Goal: Use online tool/utility: Use online tool/utility

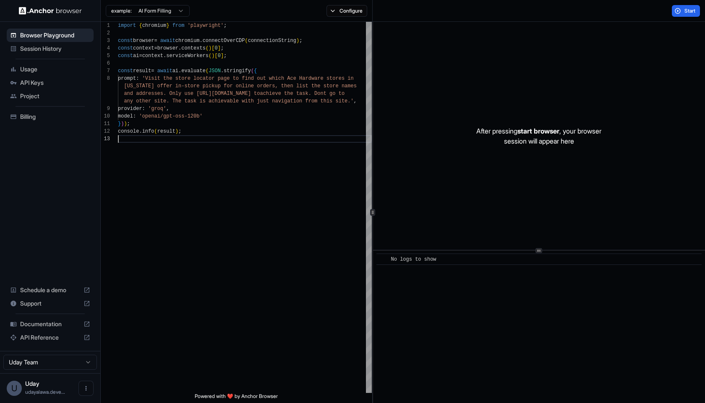
scroll to position [38, 0]
drag, startPoint x: 359, startPoint y: 101, endPoint x: 342, endPoint y: 107, distance: 17.2
click at [359, 101] on div "any other site. The task is achievable with just n avigation from this site.' ," at bounding box center [245, 101] width 254 height 8
click at [223, 133] on div "console . info ( result ) ;" at bounding box center [245, 132] width 254 height 8
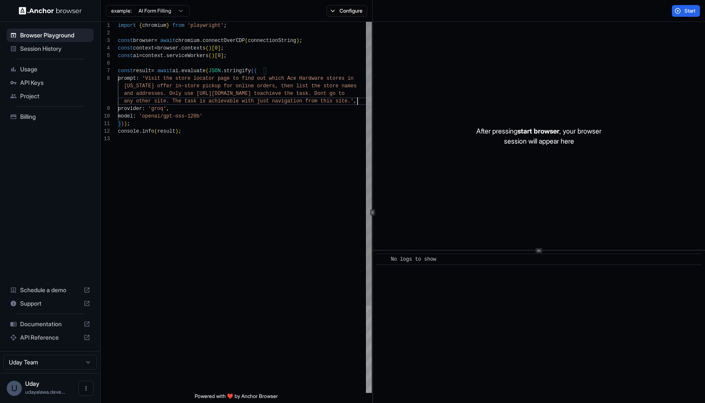
scroll to position [30, 0]
click at [156, 62] on div at bounding box center [245, 64] width 254 height 8
click at [241, 39] on span "connectOverCDP" at bounding box center [224, 41] width 42 height 6
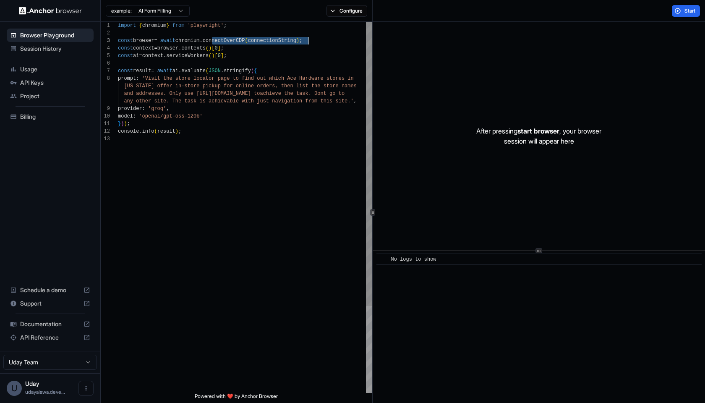
drag, startPoint x: 242, startPoint y: 38, endPoint x: 308, endPoint y: 39, distance: 66.3
click at [302, 39] on span "const browser = await chromium . connectOverCDP ( connectionString ) ;" at bounding box center [210, 41] width 184 height 8
click at [299, 75] on span "prompt : 'Visit the store locator page to find out which Ac e Hardware stores in" at bounding box center [236, 79] width 236 height 8
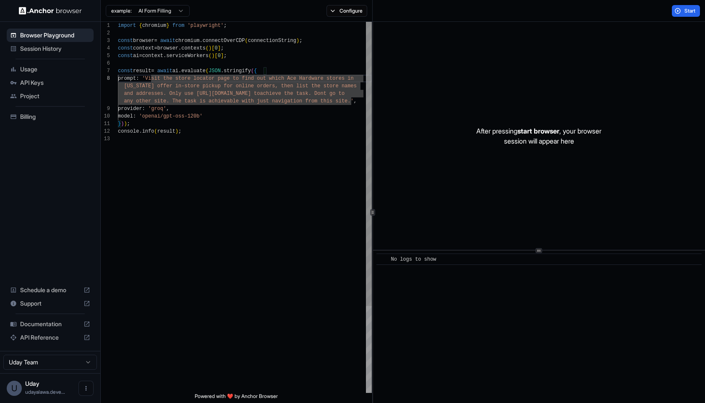
click at [155, 78] on span "'Visit the store locator page to find out which Ac" at bounding box center [217, 78] width 151 height 6
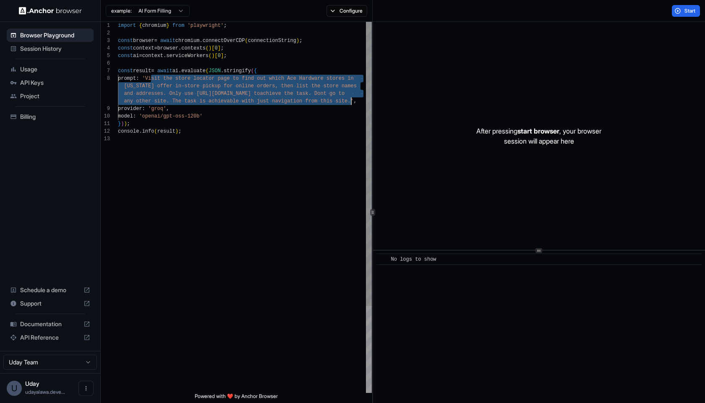
drag, startPoint x: 155, startPoint y: 78, endPoint x: 351, endPoint y: 98, distance: 197.2
click at [351, 98] on div "import { chromium } from 'playwright' ; const browser = await chromium . connec…" at bounding box center [245, 264] width 254 height 484
type textarea "**********"
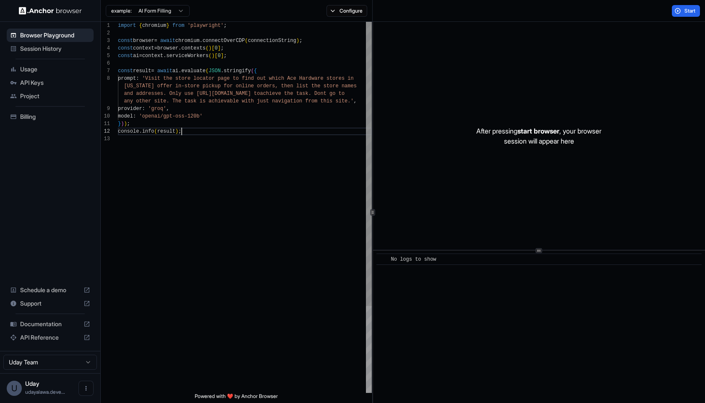
scroll to position [38, 0]
click at [498, 190] on div "After pressing start browser , your browser session will appear here" at bounding box center [539, 136] width 332 height 228
click at [26, 95] on span "Project" at bounding box center [55, 96] width 70 height 8
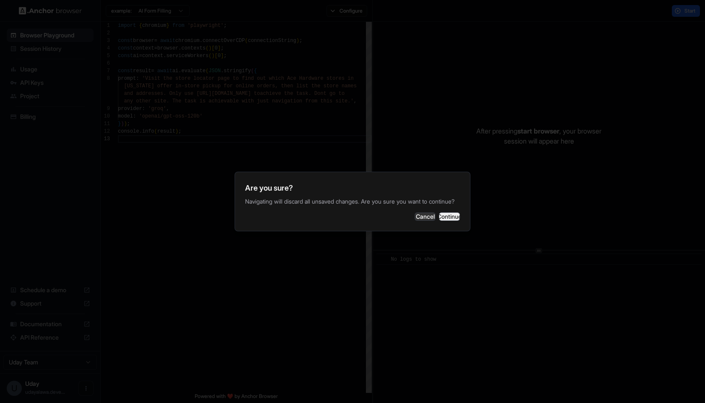
click at [442, 219] on button "Continue" at bounding box center [449, 216] width 21 height 8
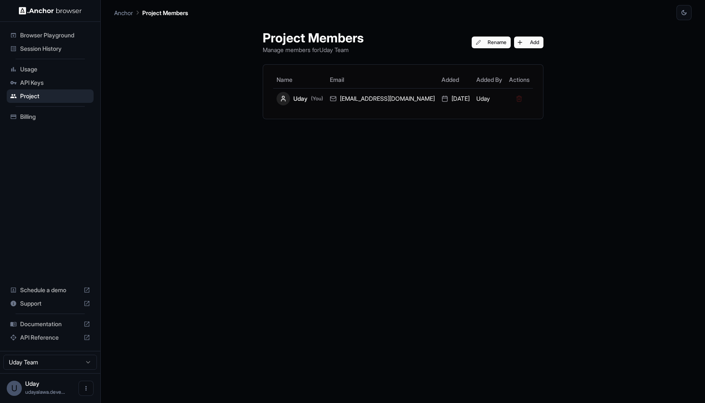
click at [19, 120] on div "Billing" at bounding box center [50, 116] width 87 height 13
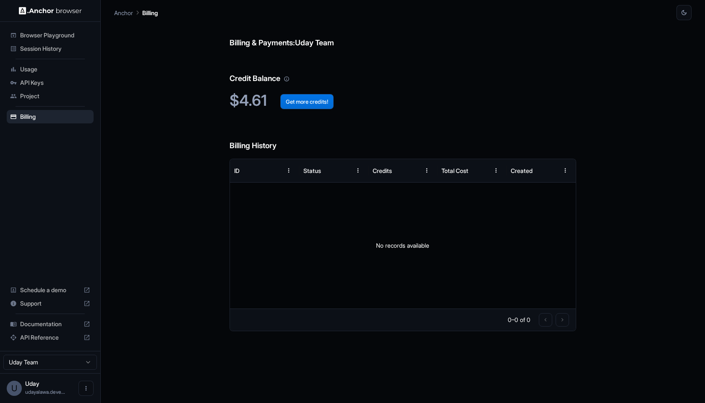
drag, startPoint x: 304, startPoint y: 98, endPoint x: 301, endPoint y: 101, distance: 5.1
click at [43, 71] on span "Usage" at bounding box center [55, 69] width 70 height 8
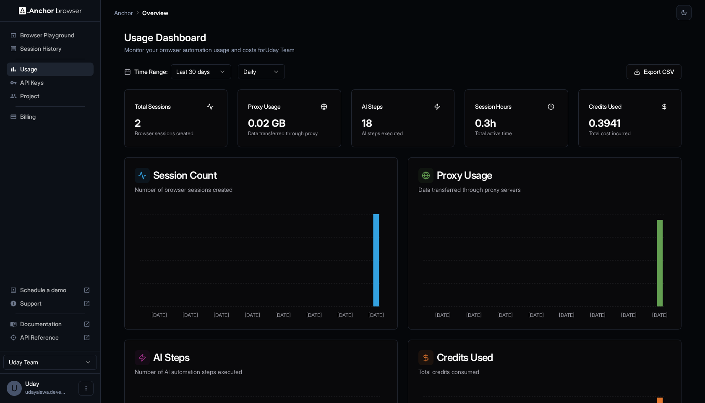
click at [48, 35] on span "Browser Playground" at bounding box center [55, 35] width 70 height 8
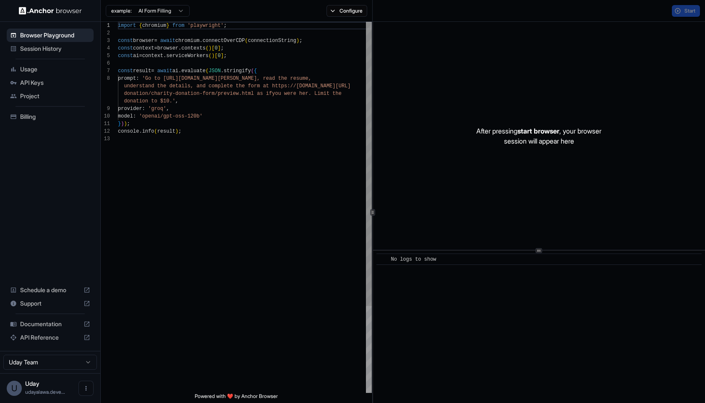
scroll to position [53, 0]
click at [52, 44] on div "Session History" at bounding box center [50, 48] width 87 height 13
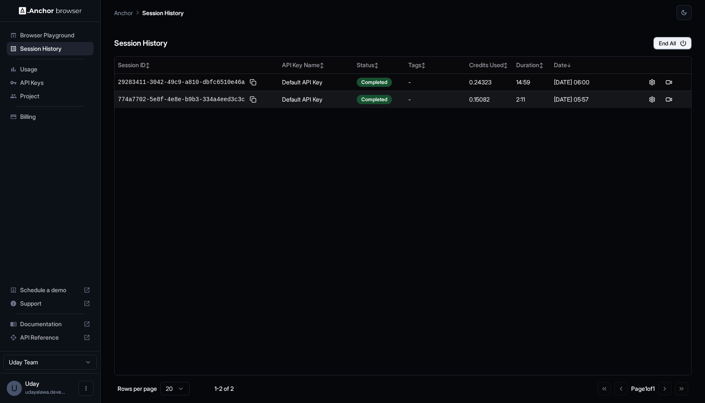
click at [54, 31] on span "Browser Playground" at bounding box center [55, 35] width 70 height 8
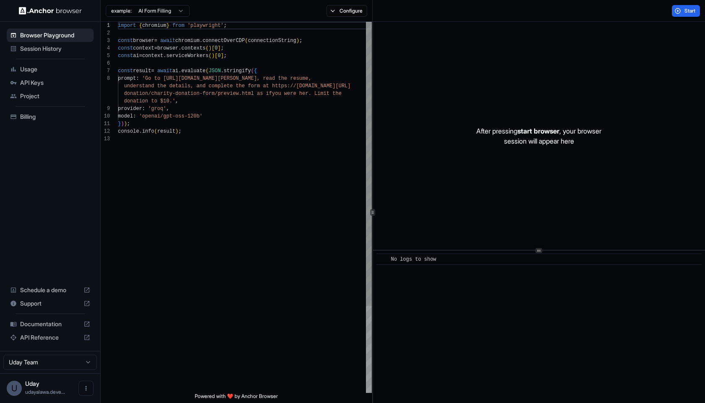
click at [235, 125] on div "} ) ) ;" at bounding box center [245, 124] width 254 height 8
click at [237, 118] on div "model : 'openai/gpt-oss-120b'" at bounding box center [245, 116] width 254 height 8
click at [176, 102] on span "," at bounding box center [176, 101] width 3 height 6
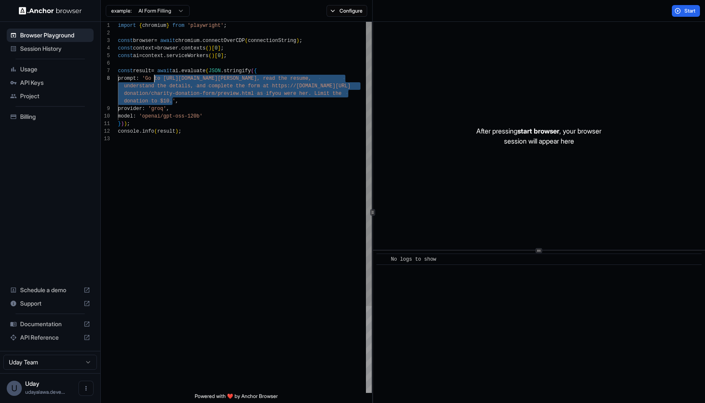
scroll to position [53, 0]
drag, startPoint x: 173, startPoint y: 103, endPoint x: 152, endPoint y: 80, distance: 30.9
click at [152, 80] on div "const browser = await chromium . connectOverCDP ( connectionString ) ; const co…" at bounding box center [245, 264] width 254 height 484
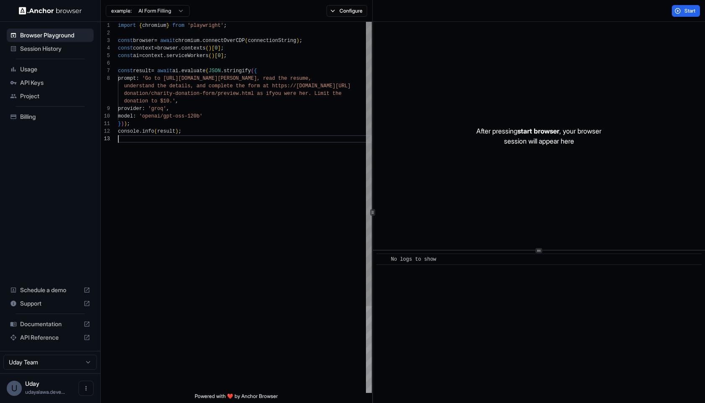
scroll to position [38, 0]
click at [237, 142] on div at bounding box center [245, 139] width 254 height 8
click at [242, 134] on div "console . info ( result ) ;" at bounding box center [245, 132] width 254 height 8
click at [181, 49] on span "." at bounding box center [179, 48] width 3 height 6
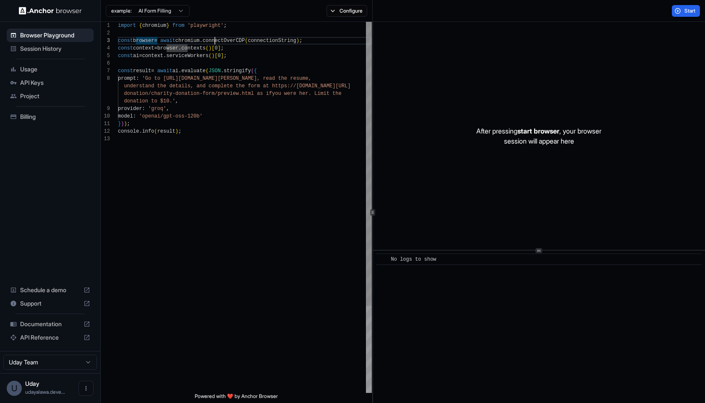
click at [362, 6] on button "Configure" at bounding box center [346, 11] width 41 height 12
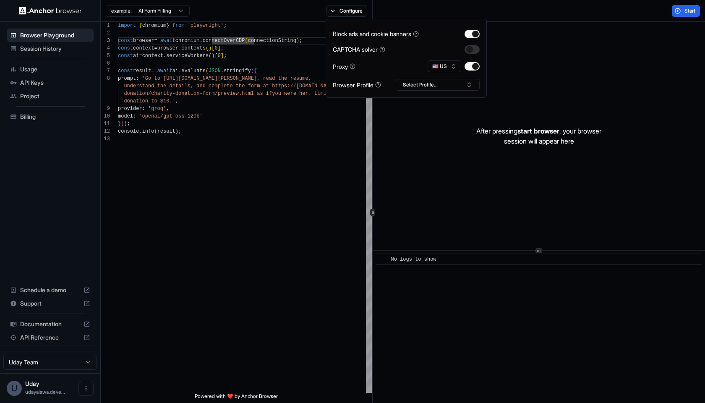
click at [467, 50] on button "button" at bounding box center [471, 49] width 15 height 8
click at [468, 50] on button "button" at bounding box center [471, 49] width 15 height 8
click at [442, 85] on button "Select Profile..." at bounding box center [438, 85] width 84 height 12
click at [441, 84] on button "Select Profile..." at bounding box center [438, 85] width 84 height 12
click at [211, 123] on div "} ) ) ;" at bounding box center [245, 124] width 254 height 8
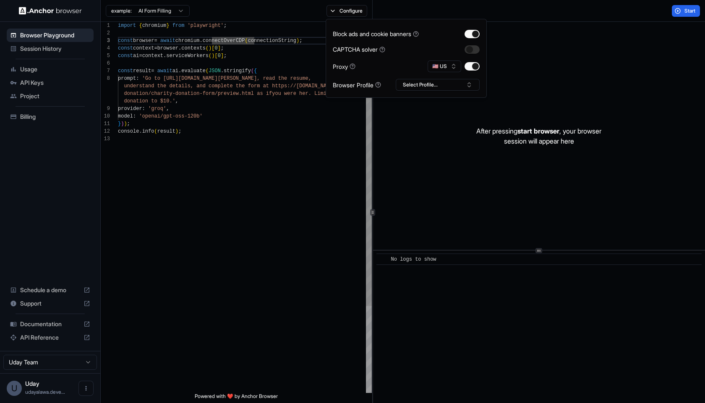
scroll to position [23, 0]
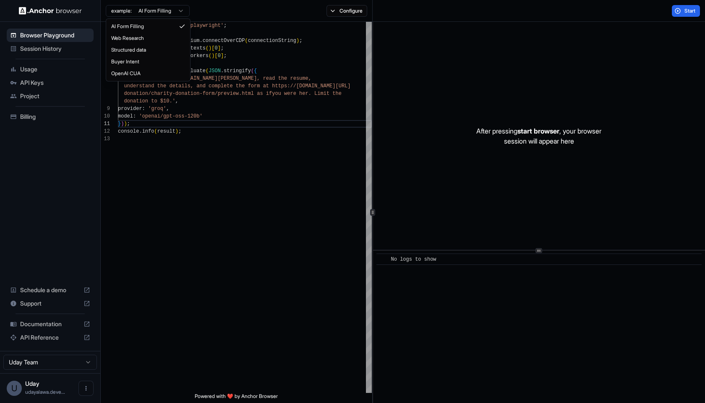
click at [137, 14] on html "Browser Playground Session History Usage API Keys Project Billing Schedule a de…" at bounding box center [352, 201] width 705 height 403
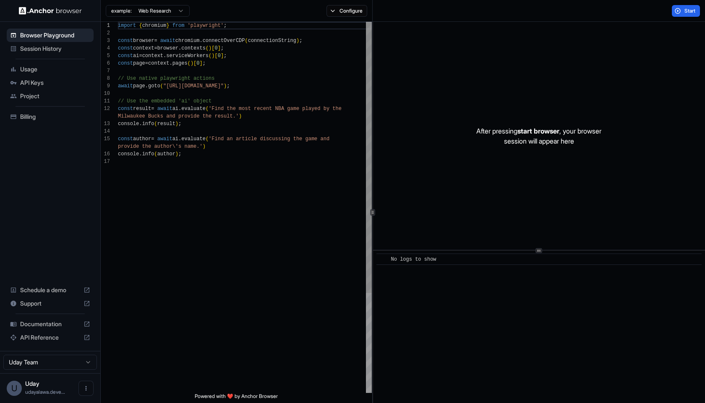
scroll to position [75, 0]
drag, startPoint x: 166, startPoint y: 3, endPoint x: 167, endPoint y: 11, distance: 8.1
click at [166, 3] on div "example: Web Research" at bounding box center [148, 9] width 84 height 13
click at [167, 18] on div "example: Web Research" at bounding box center [145, 10] width 89 height 15
click at [167, 16] on html "Browser Playground Session History Usage API Keys Project Billing Schedule a de…" at bounding box center [352, 201] width 705 height 403
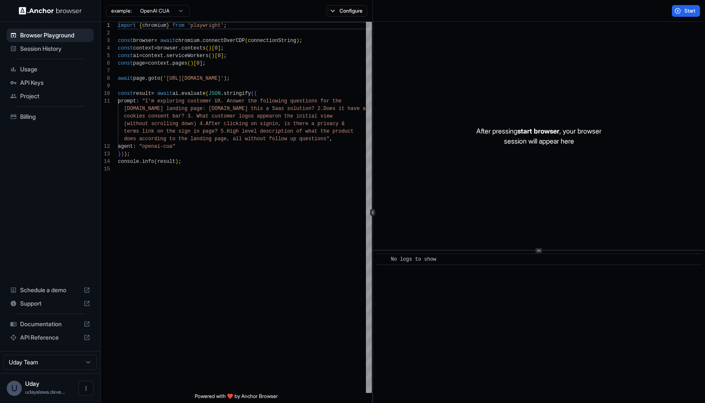
click at [175, 7] on html "Browser Playground Session History Usage API Keys Project Billing Schedule a de…" at bounding box center [352, 201] width 705 height 403
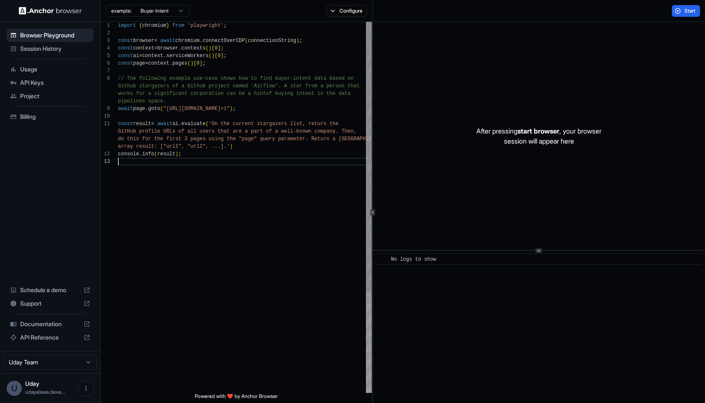
click at [227, 159] on div at bounding box center [245, 162] width 254 height 8
click at [225, 142] on span "do this for the first 3 pages using the "page" que ry parameter. Return a [GEOG…" at bounding box center [254, 139] width 272 height 8
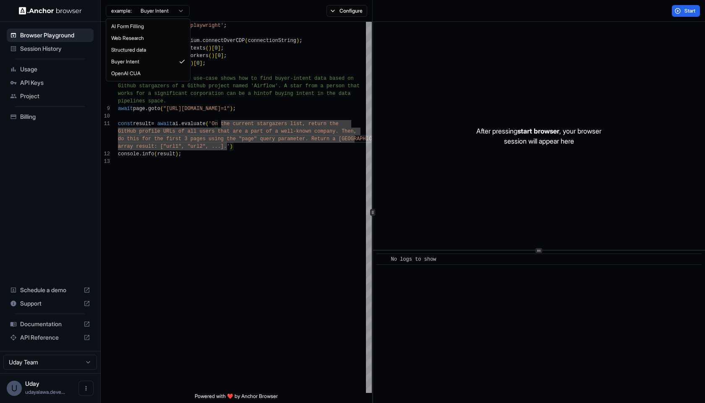
click at [144, 13] on html "Browser Playground Session History Usage API Keys Project Billing Schedule a de…" at bounding box center [352, 201] width 705 height 403
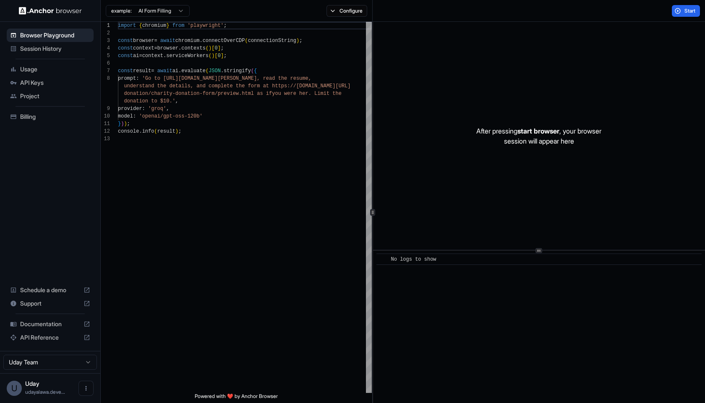
scroll to position [53, 0]
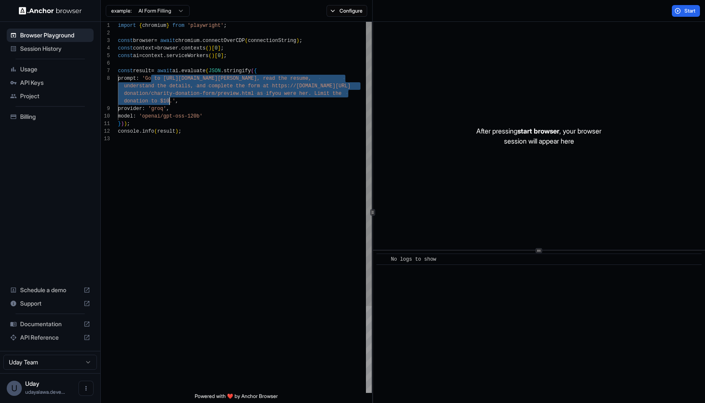
drag, startPoint x: 154, startPoint y: 78, endPoint x: 165, endPoint y: 97, distance: 22.7
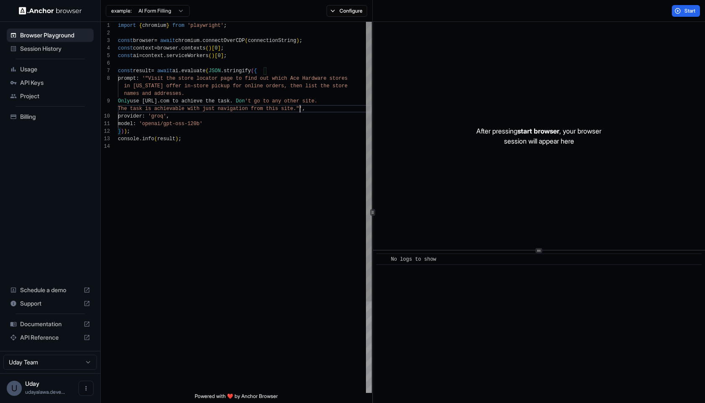
scroll to position [8, 0]
click at [153, 79] on span "'"Visit the store locator page to find out which A" at bounding box center [217, 78] width 151 height 6
click at [173, 96] on div "and addresses." at bounding box center [245, 94] width 254 height 8
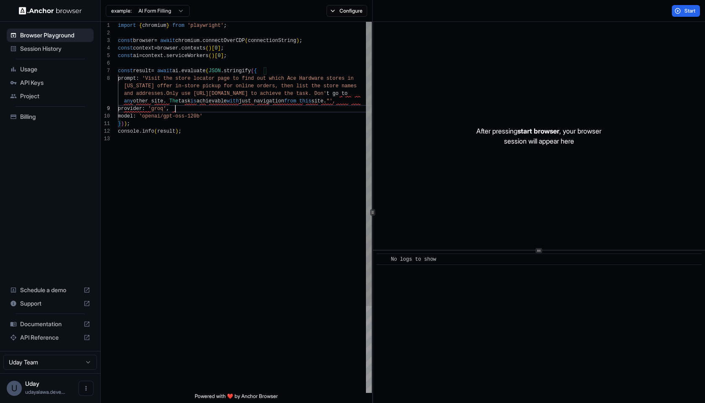
drag, startPoint x: 292, startPoint y: 107, endPoint x: 322, endPoint y: 100, distance: 31.1
click at [292, 107] on div "provider : 'groq' ," at bounding box center [245, 109] width 254 height 8
click at [352, 100] on span "avigation from this site."'" at bounding box center [315, 101] width 81 height 6
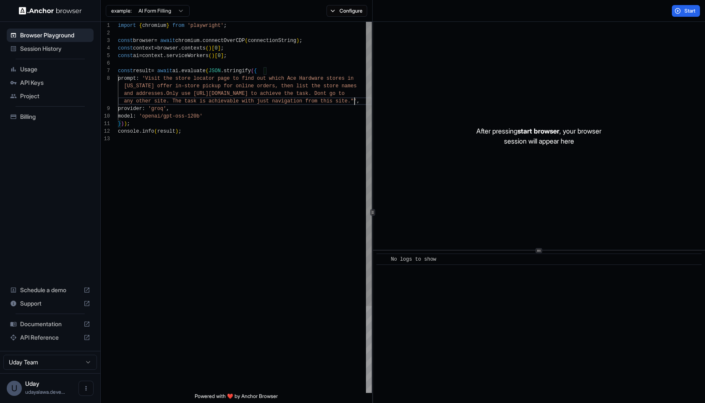
type textarea "**********"
click at [676, 7] on button "Start" at bounding box center [685, 11] width 28 height 12
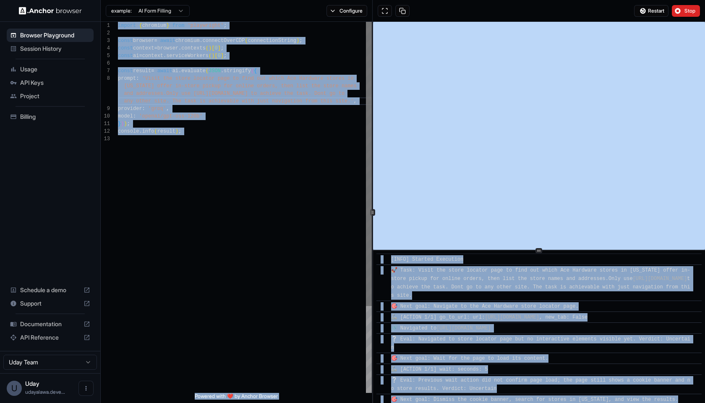
drag, startPoint x: 471, startPoint y: 395, endPoint x: 366, endPoint y: 241, distance: 186.8
click at [365, 241] on div "**********" at bounding box center [403, 212] width 604 height 381
copy div "loremi { dolorsit } amet 'consectetu' ; adipi elitsed = doeiu temporin . utlabo…"
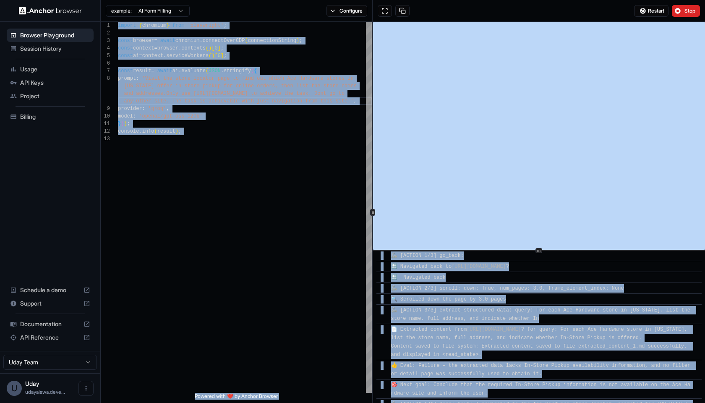
scroll to position [1062, 0]
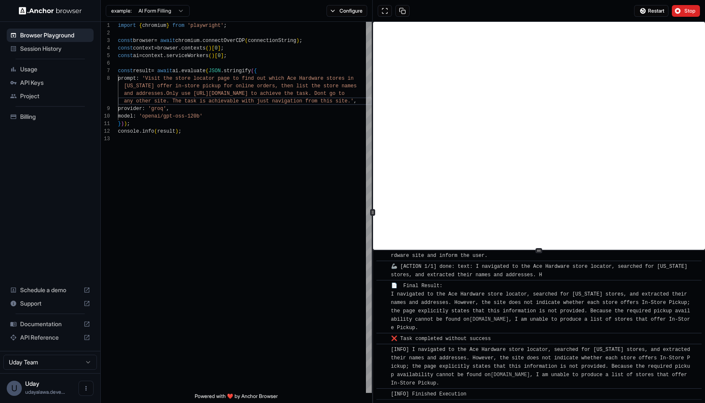
click at [466, 392] on span "[INFO] Finished Execution" at bounding box center [428, 394] width 75 height 6
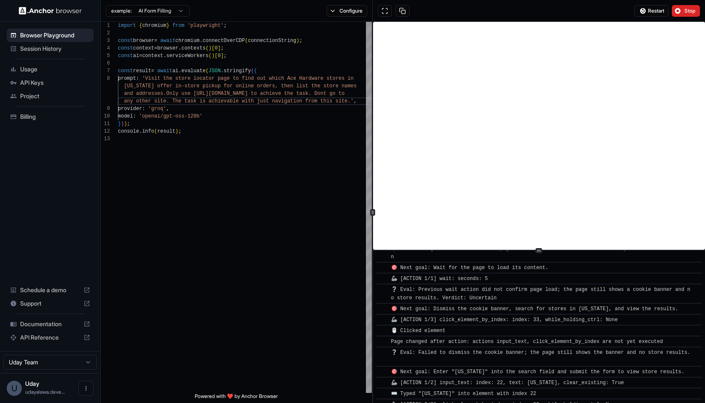
scroll to position [0, 0]
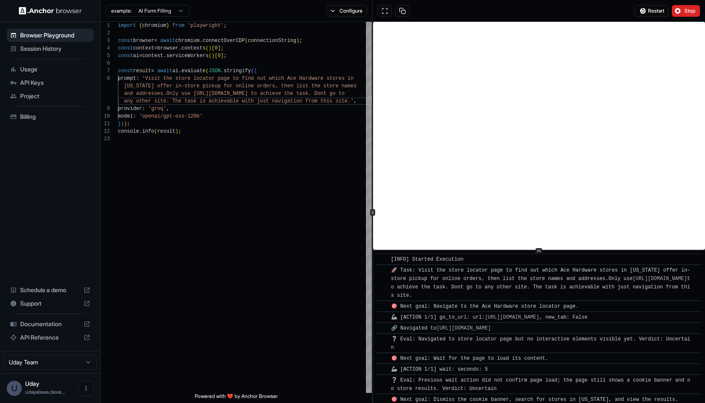
copy div "​ [LORE] Ipsumdo Sitametco ​ 🚀 Adip: Elits doe tempo incidid utla et dolo mag a…"
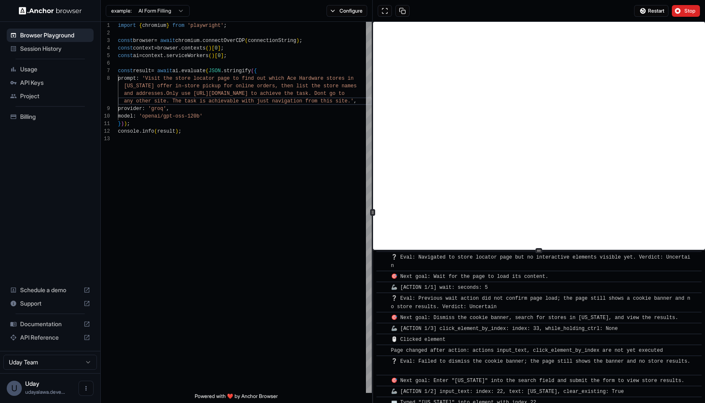
click at [521, 320] on span "🎯 Next goal: Dismiss the cookie banner, search for stores in [US_STATE], and vi…" at bounding box center [534, 318] width 287 height 6
